Goal: Navigation & Orientation: Go to known website

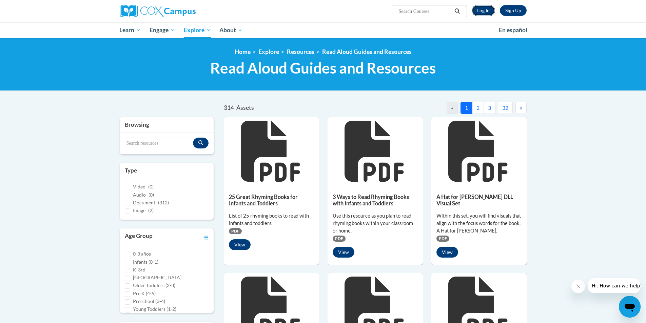
click at [480, 11] on link "Log In" at bounding box center [482, 10] width 23 height 11
